Goal: Find contact information: Obtain details needed to contact an individual or organization

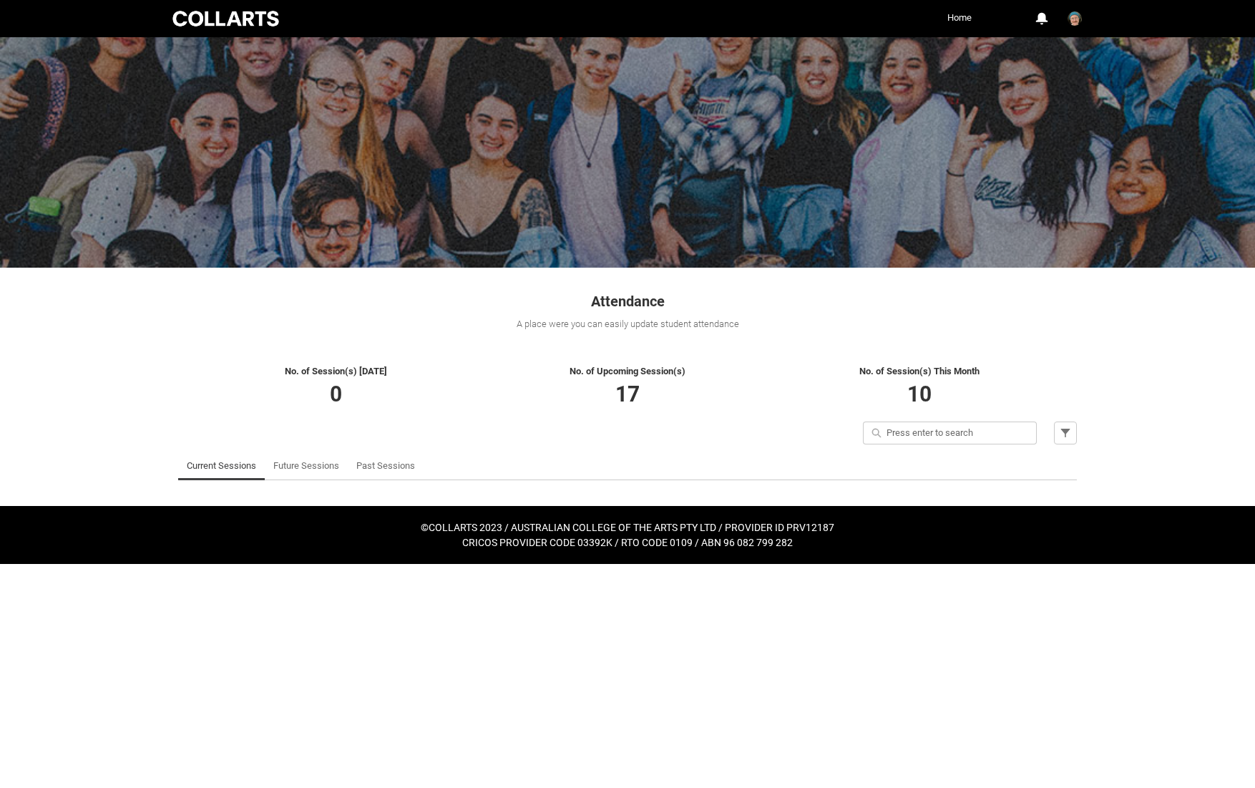
click at [961, 22] on link "Home" at bounding box center [959, 17] width 31 height 21
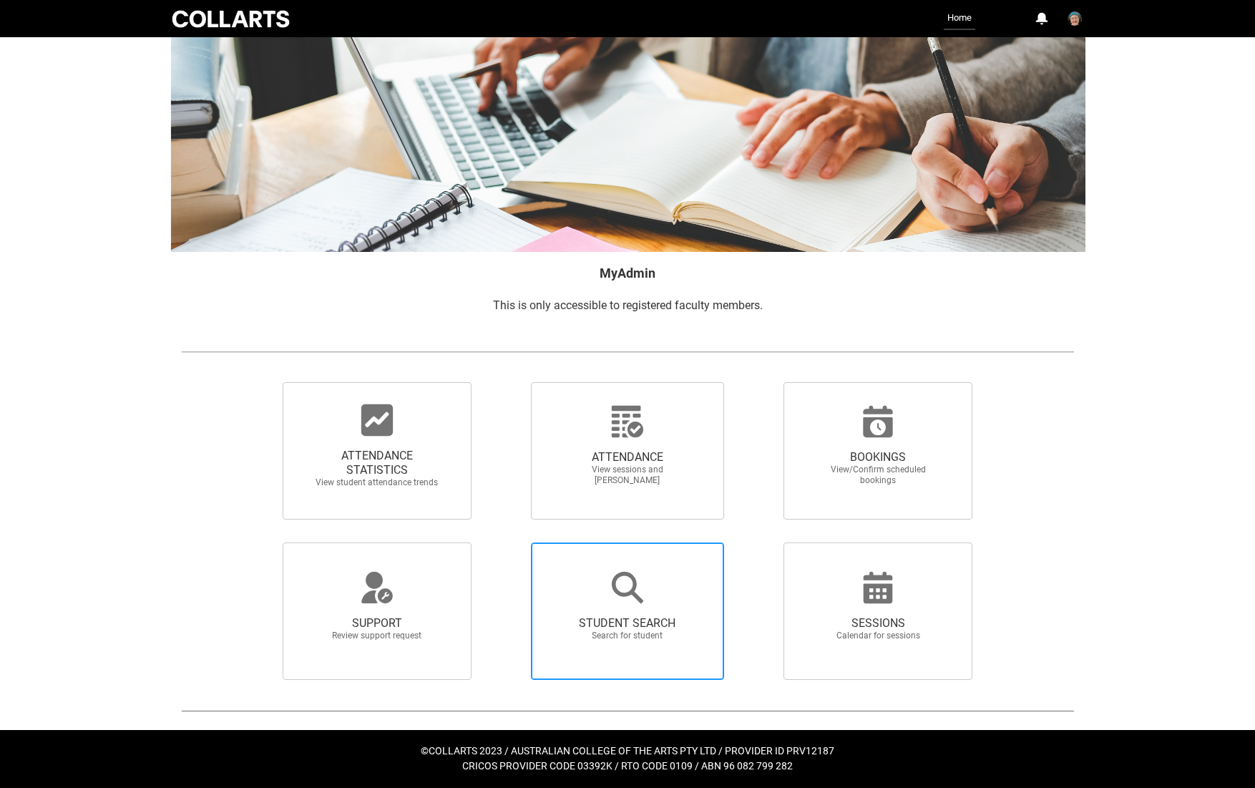
click at [603, 578] on div at bounding box center [627, 587] width 137 height 34
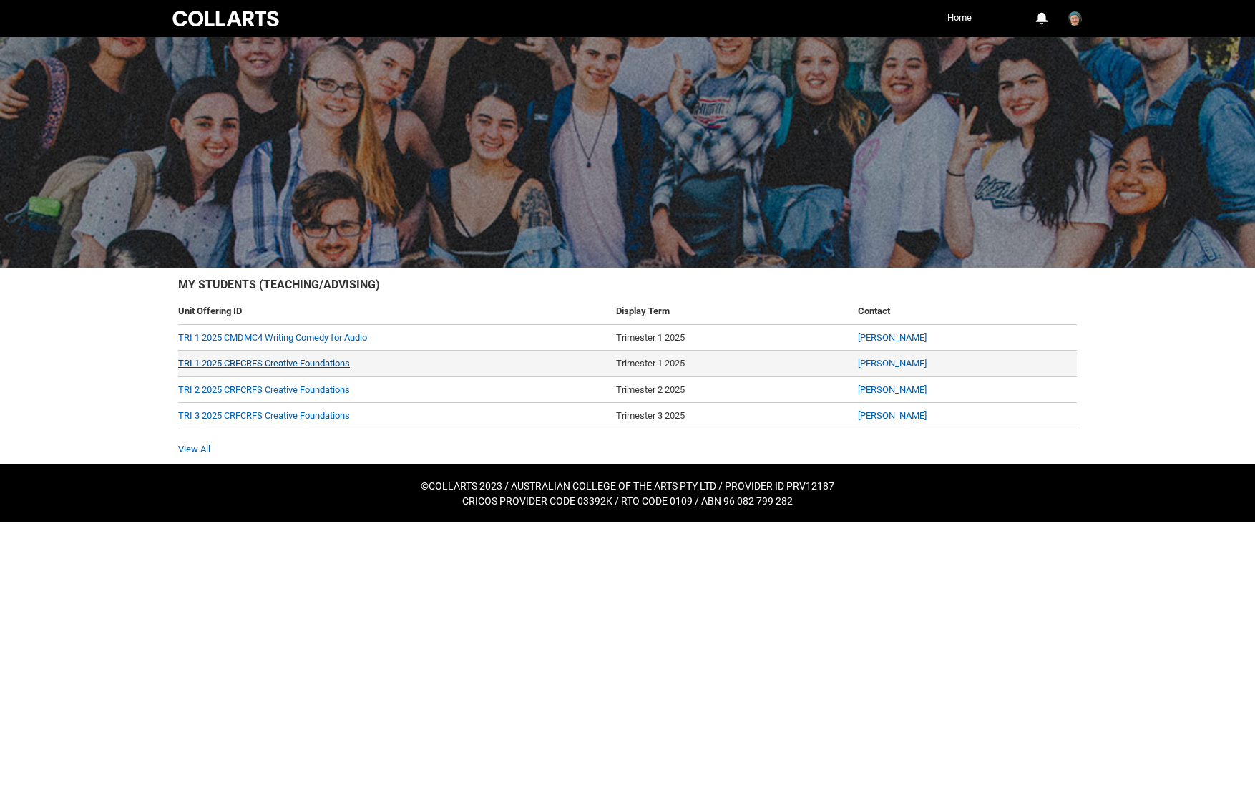
click at [300, 359] on link "TRI 1 2025 CRFCRFS Creative Foundations" at bounding box center [264, 363] width 172 height 11
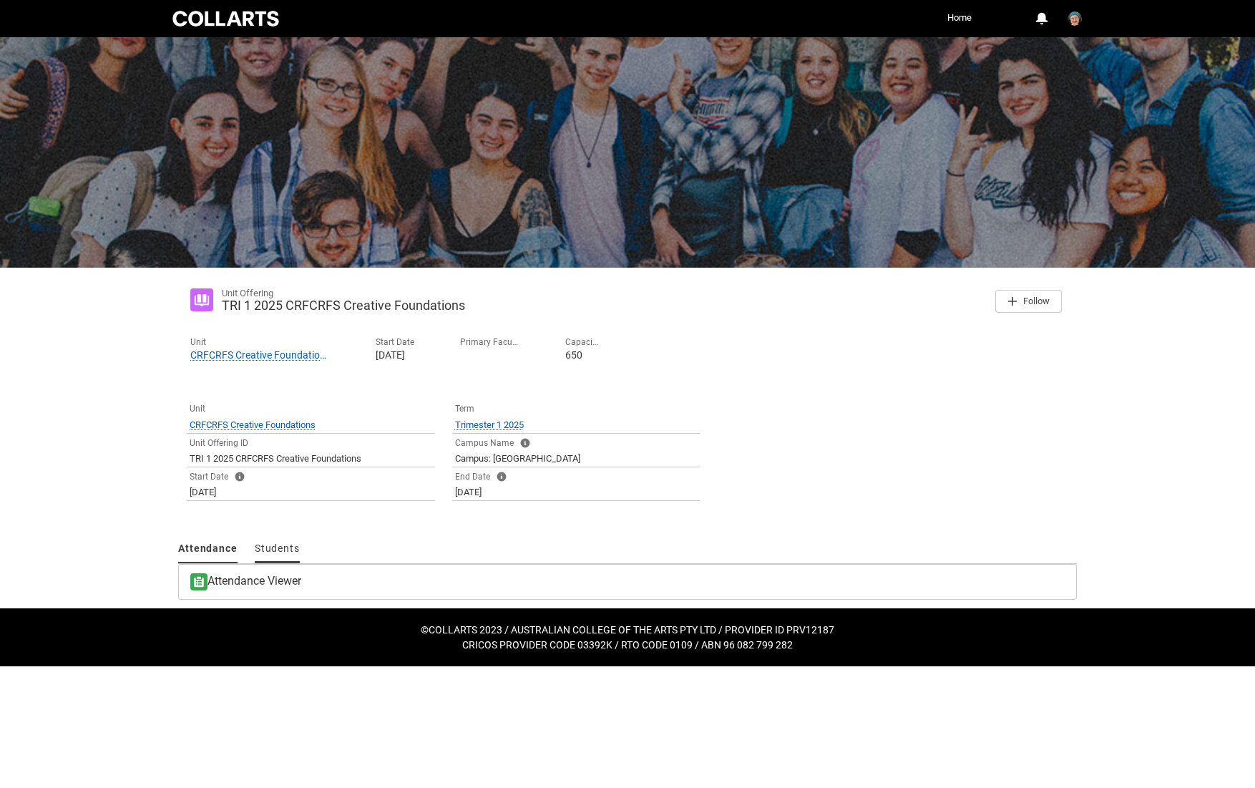
click at [272, 549] on span "Students" at bounding box center [277, 547] width 45 height 11
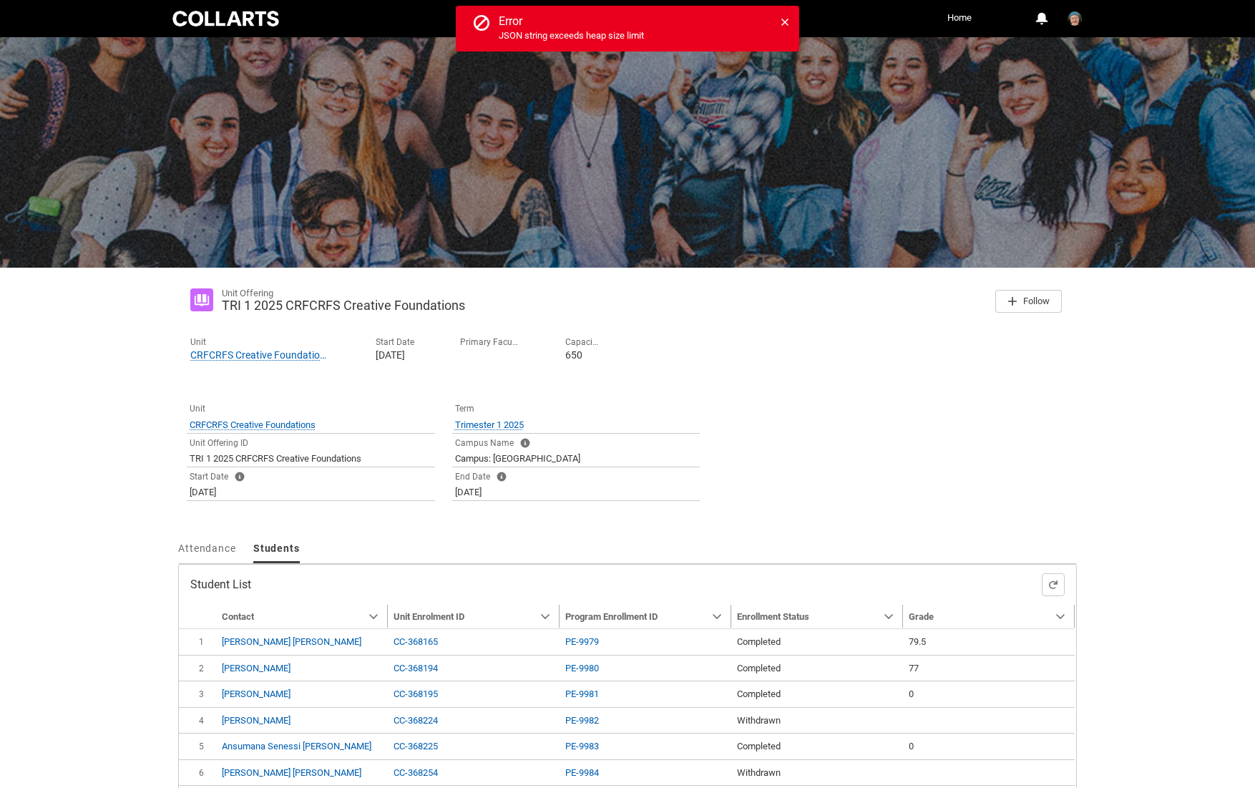
scroll to position [107, 0]
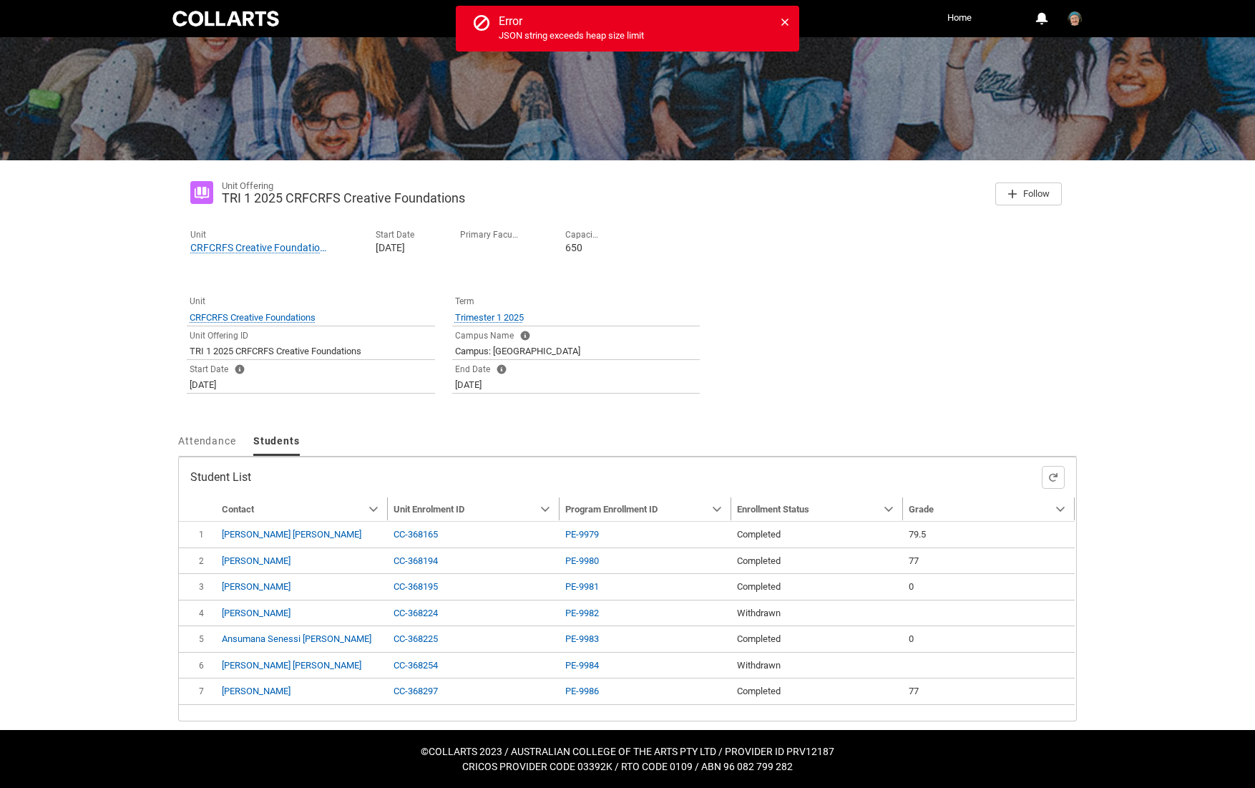
type input "240"
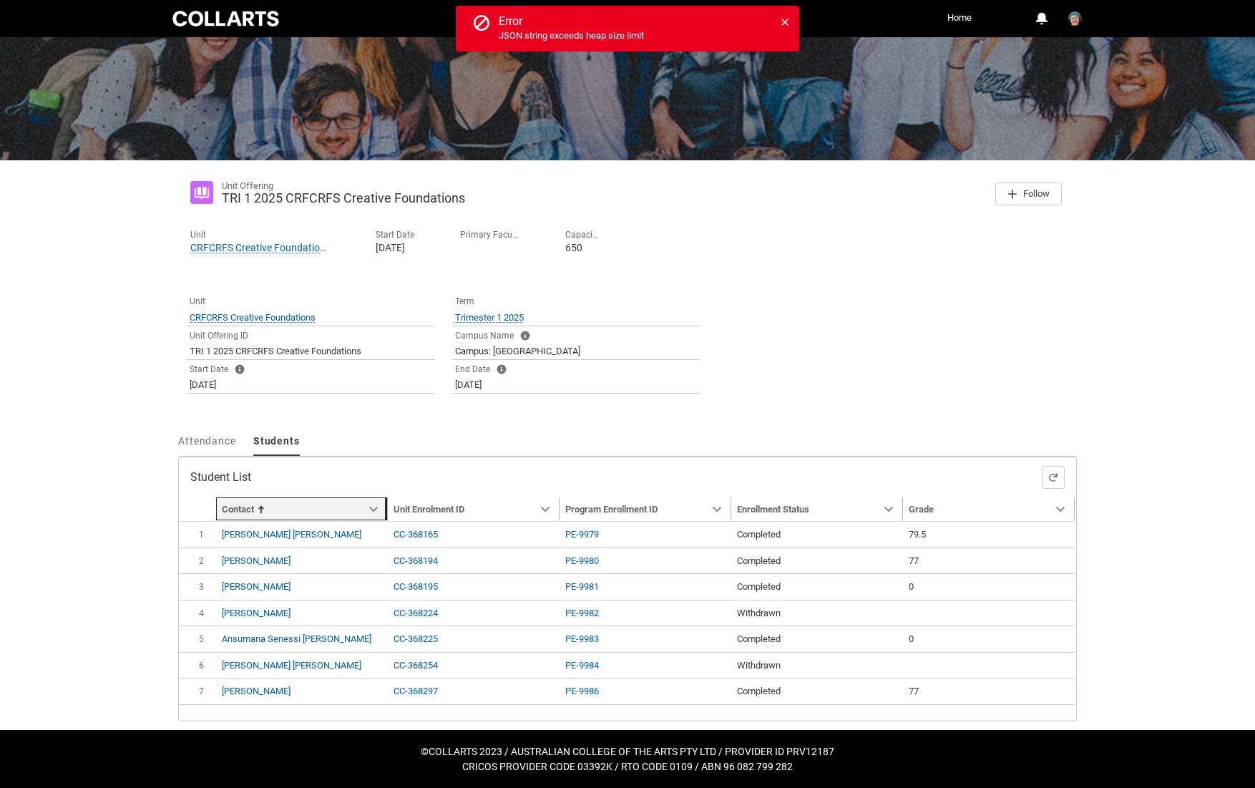
click at [242, 506] on span "Contact" at bounding box center [238, 509] width 32 height 11
type input "240"
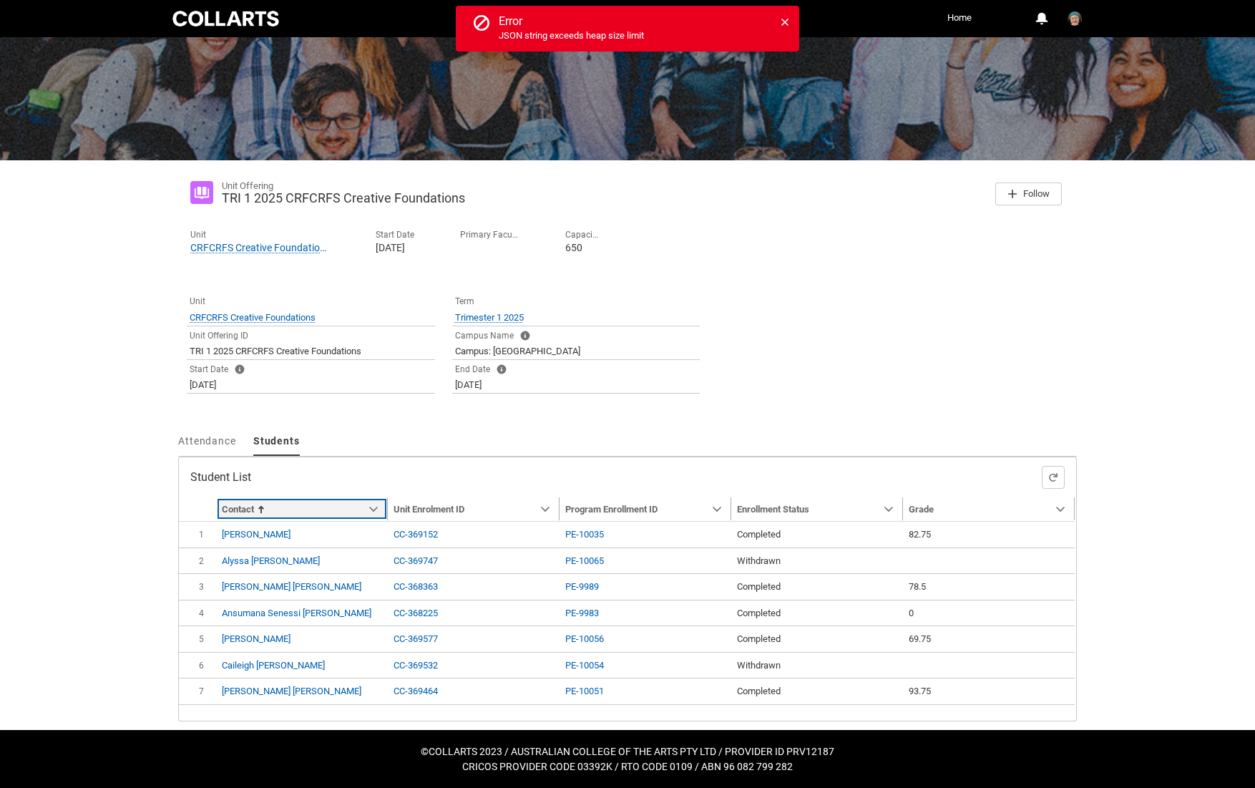
type input "240"
type input "238"
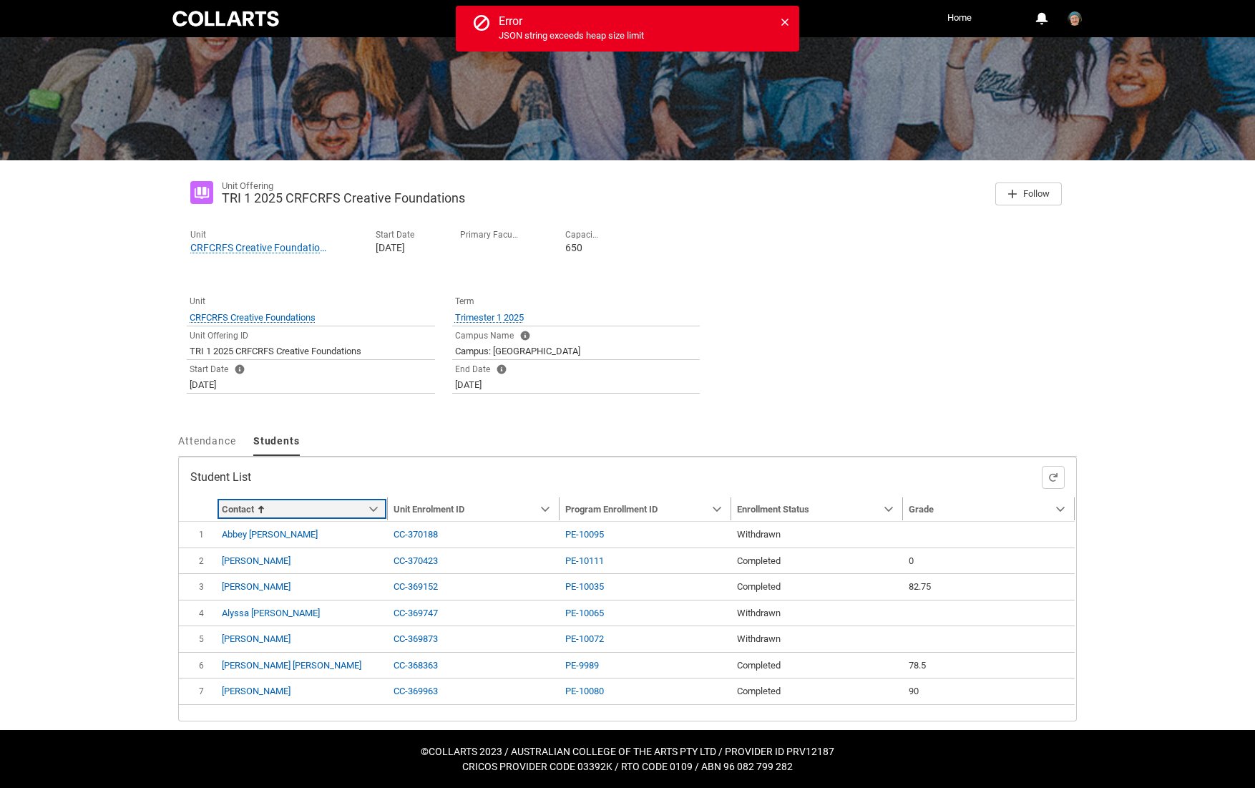
type input "238"
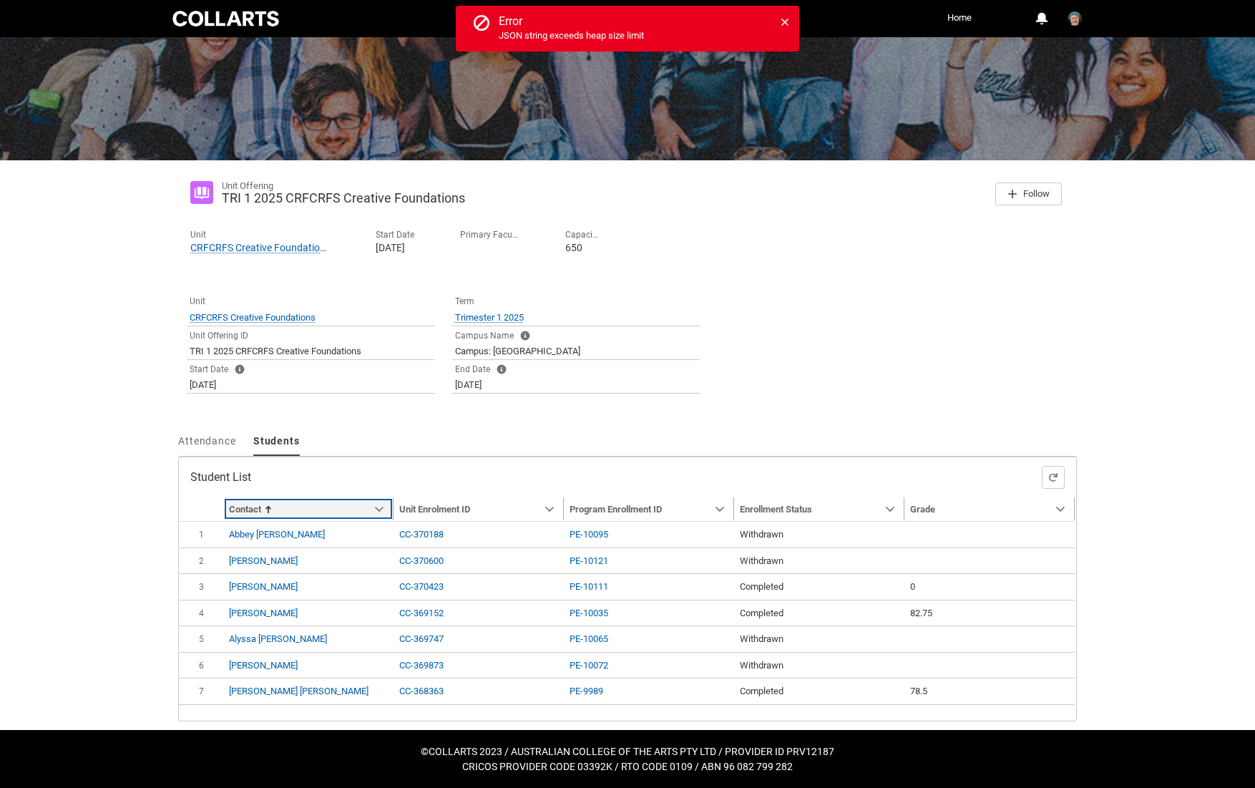
type input "238"
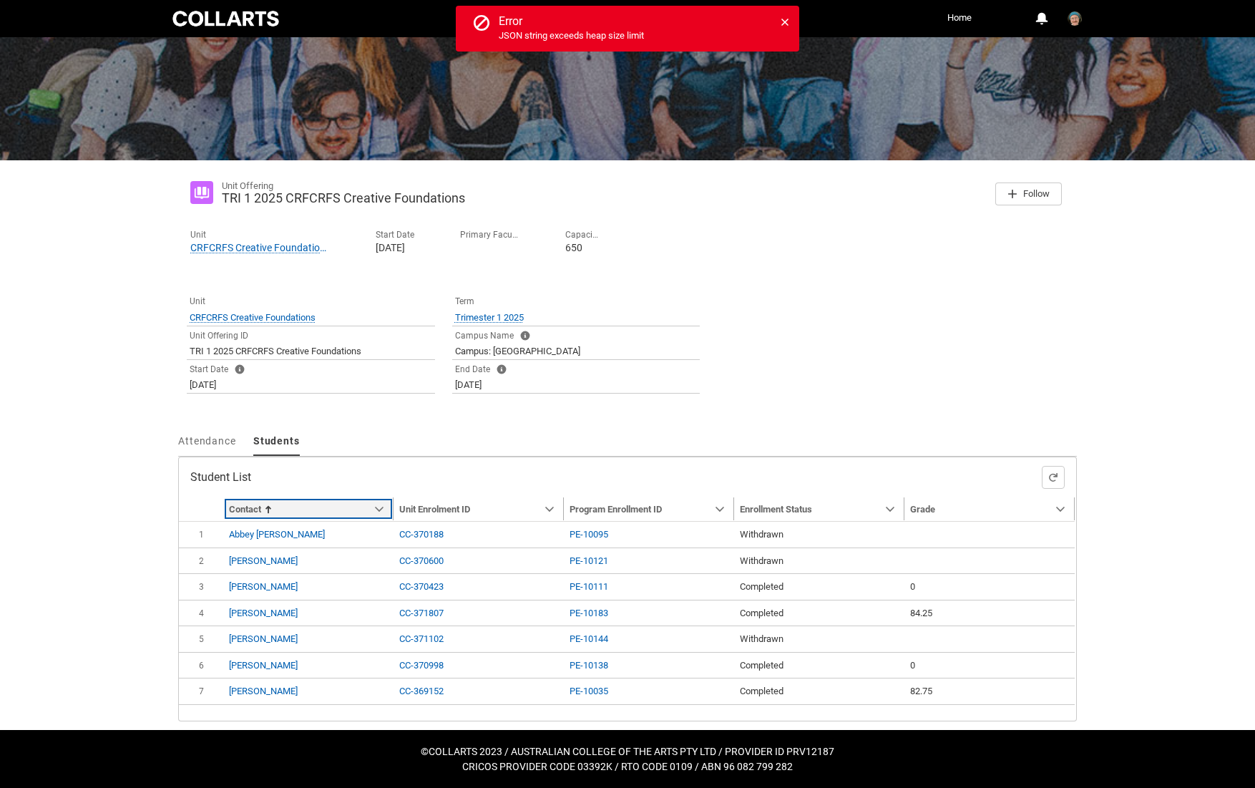
type input "238"
